Goal: Task Accomplishment & Management: Manage account settings

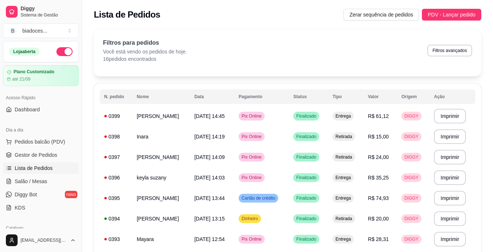
click at [30, 237] on span "Produtos" at bounding box center [25, 240] width 21 height 7
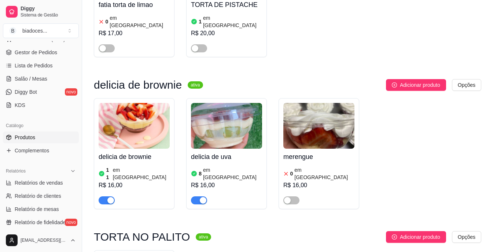
scroll to position [1247, 0]
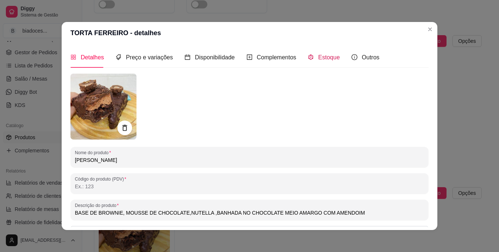
click at [323, 55] on span "Estoque" at bounding box center [329, 57] width 22 height 6
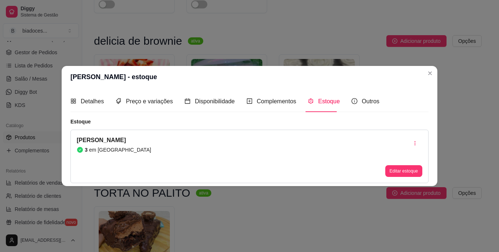
click at [390, 162] on div "Editar estoque" at bounding box center [403, 156] width 37 height 41
click at [392, 176] on button "Editar estoque" at bounding box center [403, 171] width 37 height 12
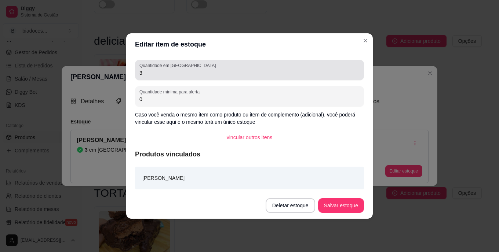
click at [324, 77] on div "3" at bounding box center [249, 70] width 220 height 15
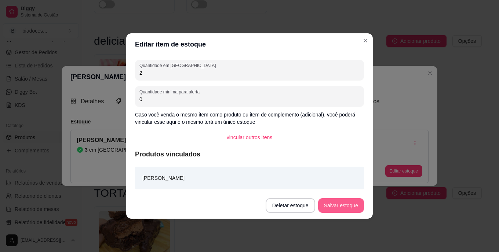
type input "2"
click at [334, 204] on button "Salvar estoque" at bounding box center [340, 206] width 45 height 14
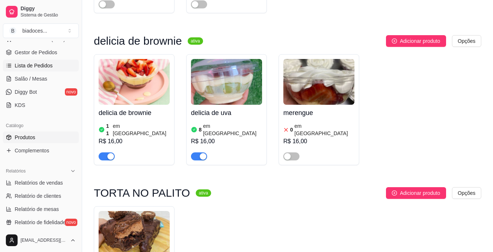
click at [40, 63] on span "Lista de Pedidos" at bounding box center [34, 65] width 38 height 7
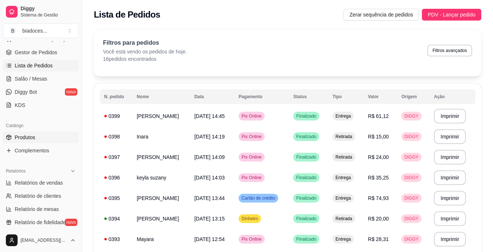
click at [35, 135] on span "Produtos" at bounding box center [25, 137] width 21 height 7
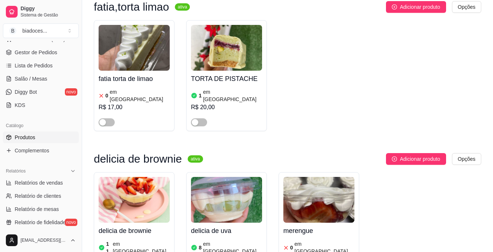
scroll to position [1129, 0]
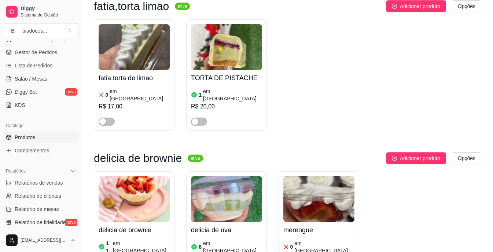
click at [140, 176] on img at bounding box center [134, 199] width 71 height 46
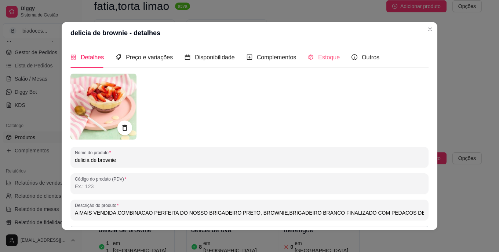
click at [330, 51] on div "Estoque" at bounding box center [324, 57] width 32 height 21
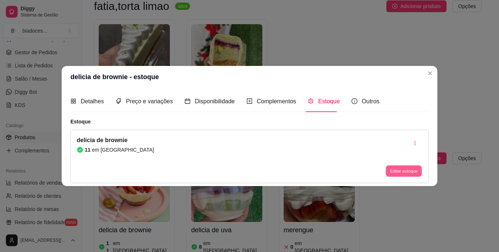
click at [404, 171] on button "Editar estoque" at bounding box center [403, 170] width 36 height 11
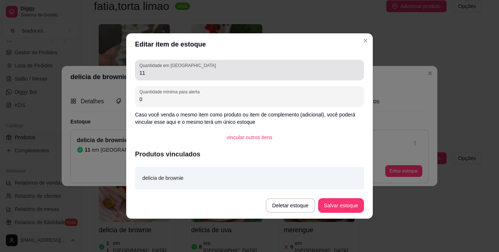
click at [331, 65] on div "11" at bounding box center [249, 70] width 220 height 15
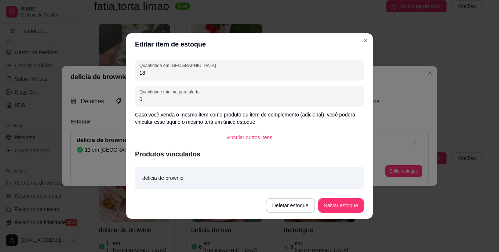
type input "1"
type input "8"
click at [334, 201] on button "Salvar estoque" at bounding box center [341, 205] width 46 height 15
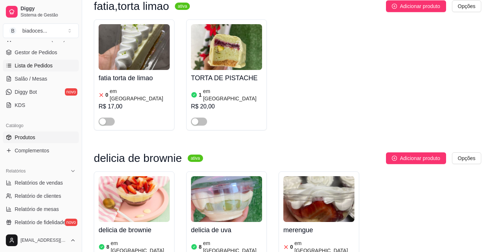
click at [37, 68] on span "Lista de Pedidos" at bounding box center [34, 65] width 38 height 7
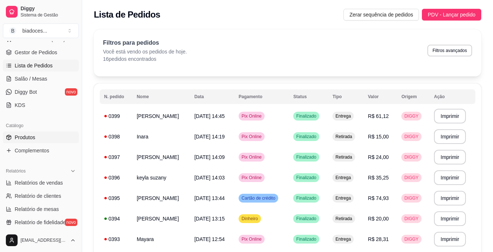
click at [37, 133] on link "Produtos" at bounding box center [41, 138] width 76 height 12
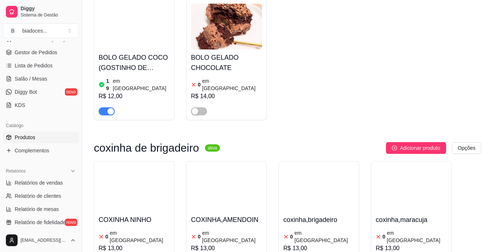
scroll to position [528, 0]
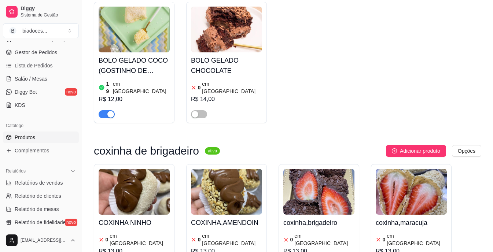
click at [129, 55] on h4 "BOLO GELADO COCO (GOSTINHO DE INFANCIA)" at bounding box center [134, 65] width 71 height 21
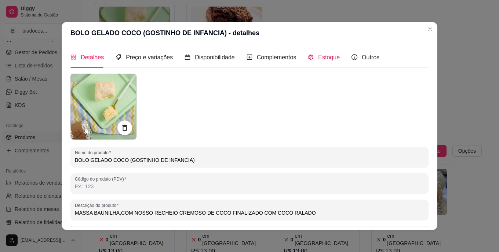
click at [308, 54] on span at bounding box center [311, 57] width 6 height 6
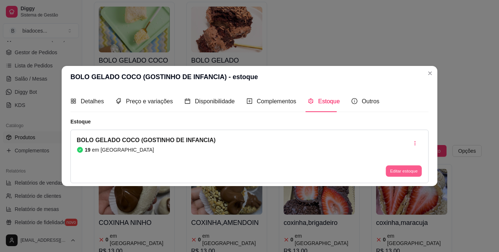
click at [414, 166] on button "Editar estoque" at bounding box center [403, 170] width 36 height 11
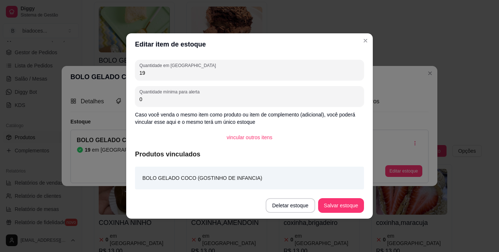
click at [308, 76] on input "19" at bounding box center [249, 72] width 220 height 7
type input "1"
type input "6"
click at [339, 208] on button "Salvar estoque" at bounding box center [340, 206] width 45 height 14
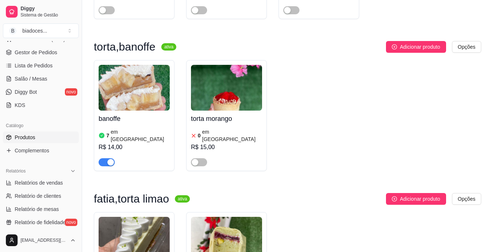
scroll to position [939, 0]
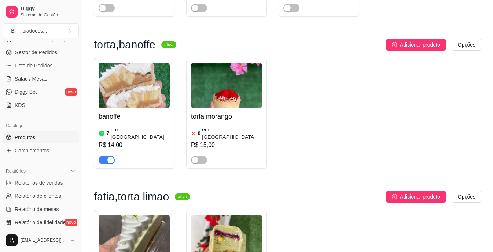
click at [120, 63] on img at bounding box center [134, 86] width 71 height 46
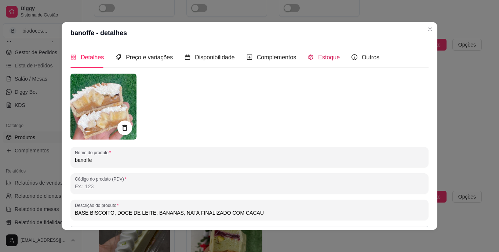
click at [322, 54] on span "Estoque" at bounding box center [329, 57] width 22 height 6
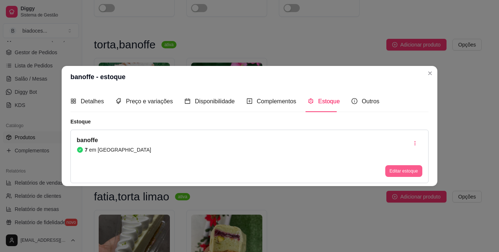
click at [408, 172] on button "Editar estoque" at bounding box center [403, 171] width 37 height 12
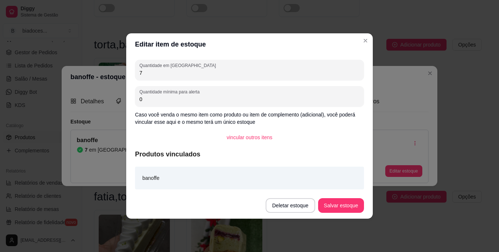
click at [281, 70] on input "7" at bounding box center [249, 72] width 220 height 7
type input "6"
click at [337, 205] on button "Salvar estoque" at bounding box center [340, 206] width 45 height 14
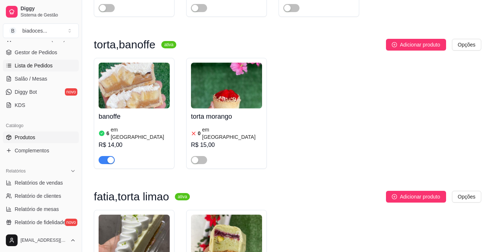
click at [35, 65] on span "Lista de Pedidos" at bounding box center [34, 65] width 38 height 7
